Goal: Transaction & Acquisition: Book appointment/travel/reservation

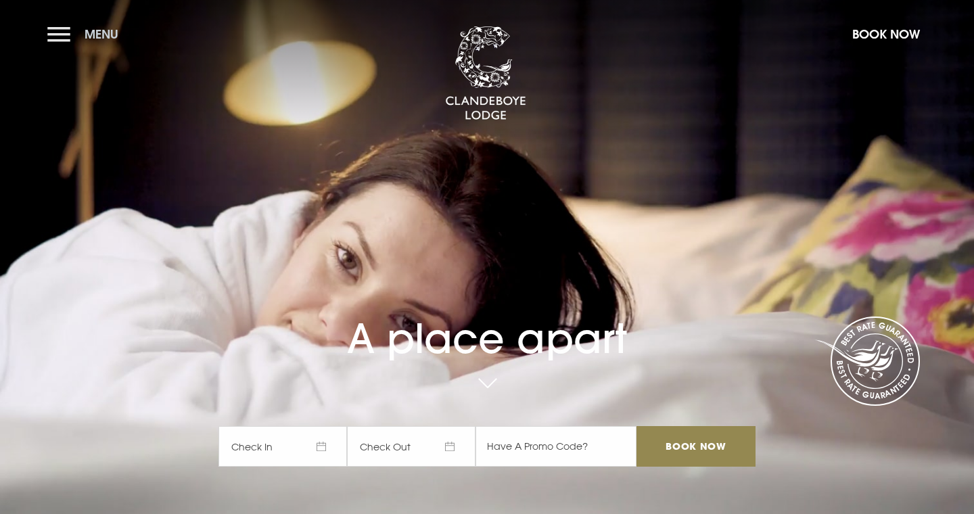
click at [60, 35] on button "Menu" at bounding box center [86, 34] width 78 height 29
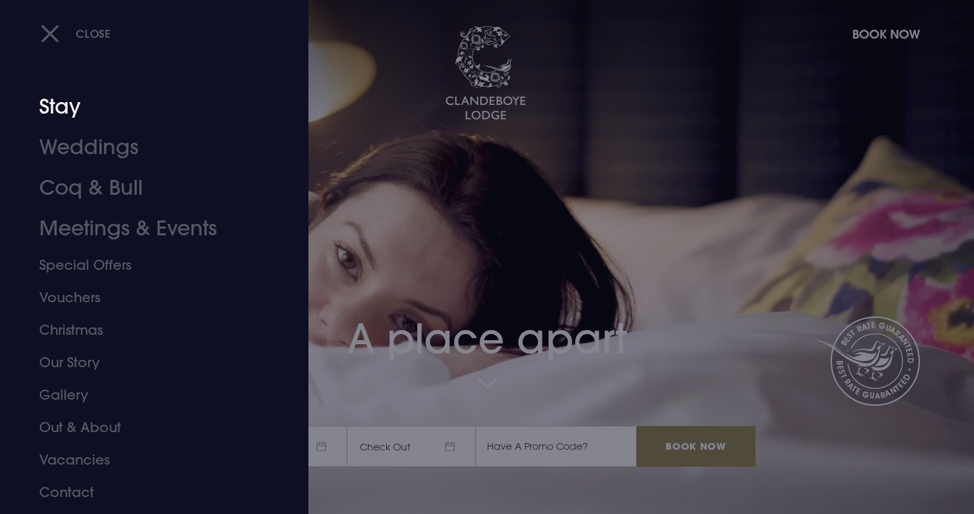
click at [73, 111] on link "Stay" at bounding box center [146, 107] width 214 height 41
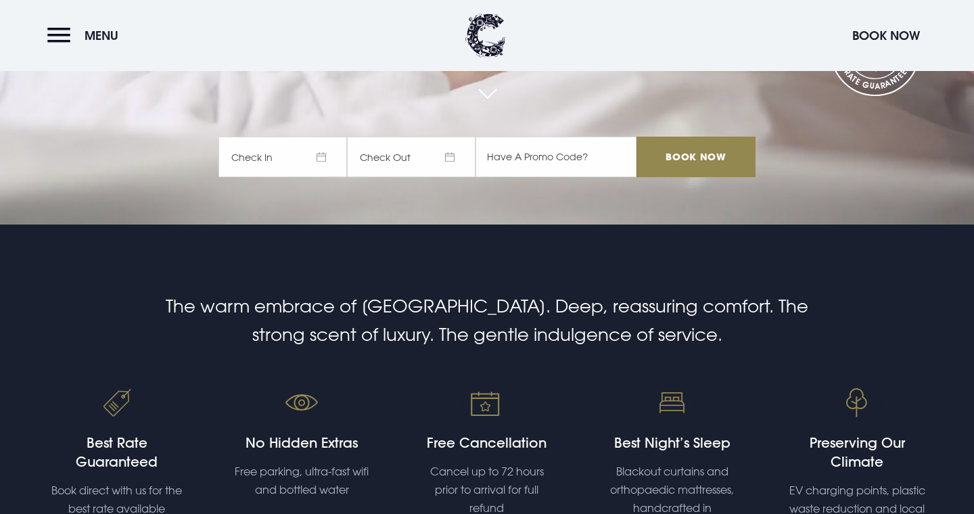
click at [294, 166] on span "Check In" at bounding box center [282, 157] width 128 height 41
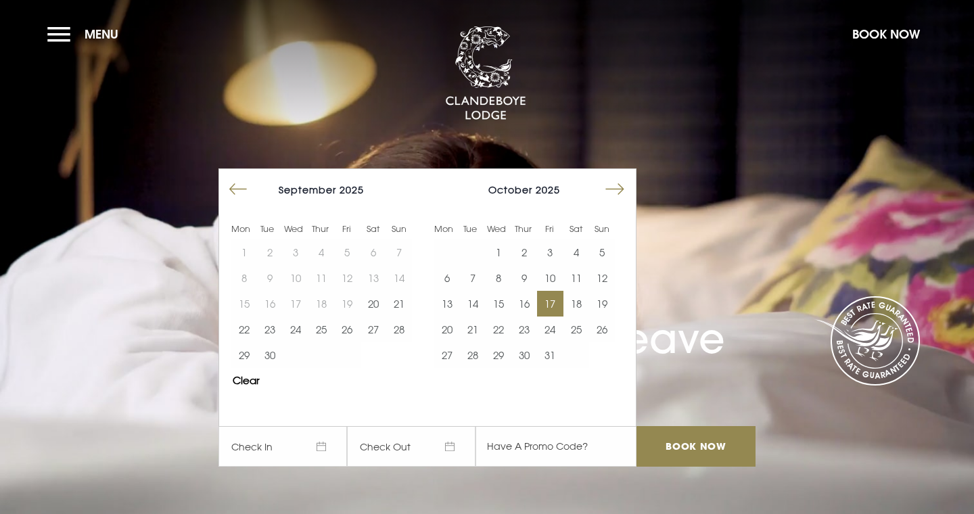
click at [548, 312] on button "17" at bounding box center [550, 304] width 26 height 26
click at [577, 306] on button "18" at bounding box center [576, 304] width 26 height 26
click at [676, 448] on input "Book Now" at bounding box center [695, 446] width 119 height 41
